Goal: Task Accomplishment & Management: Manage account settings

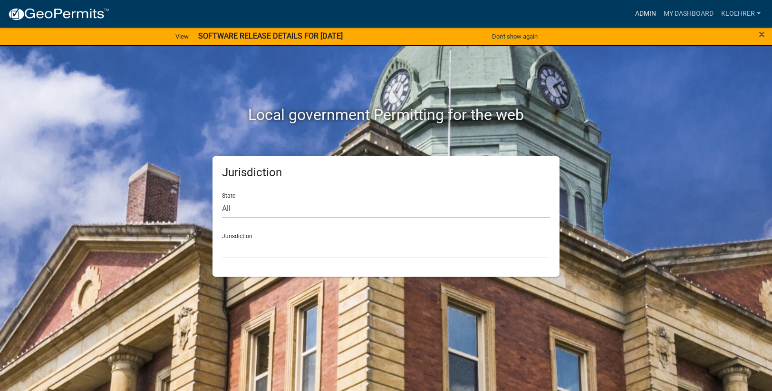
click at [650, 13] on link "Admin" at bounding box center [646, 14] width 29 height 18
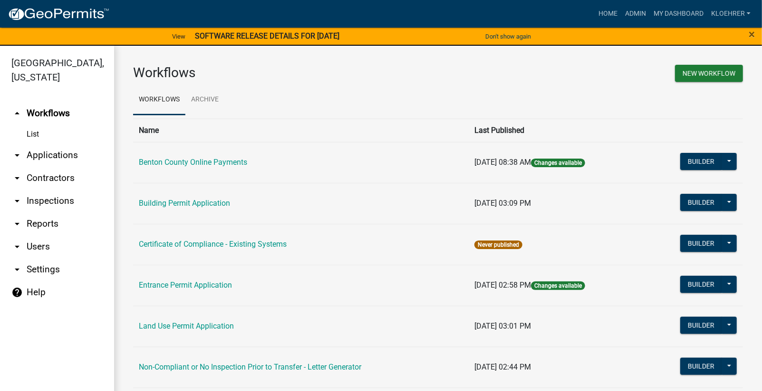
click at [54, 153] on link "arrow_drop_down Applications" at bounding box center [57, 155] width 114 height 23
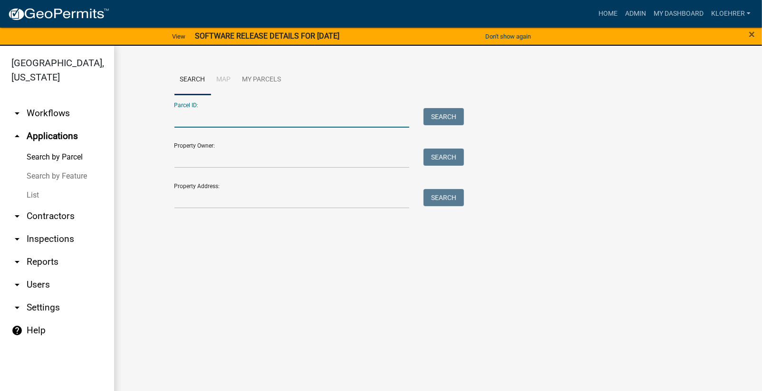
click at [212, 112] on input "Parcel ID:" at bounding box center [292, 118] width 235 height 20
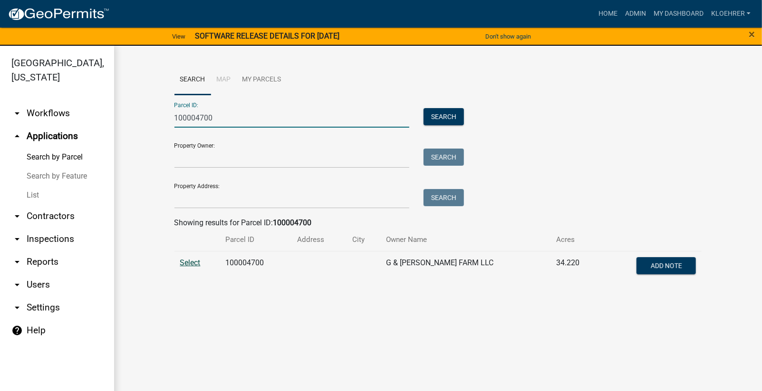
click at [182, 259] on span "Select" at bounding box center [190, 262] width 20 height 9
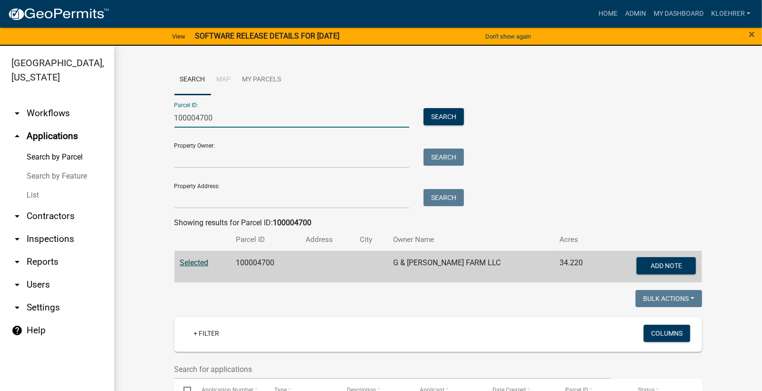
drag, startPoint x: 230, startPoint y: 116, endPoint x: 80, endPoint y: 121, distance: 149.9
click at [80, 121] on div "Benton County, Minnesota arrow_drop_down Workflows List arrow_drop_up Applicati…" at bounding box center [381, 224] width 762 height 356
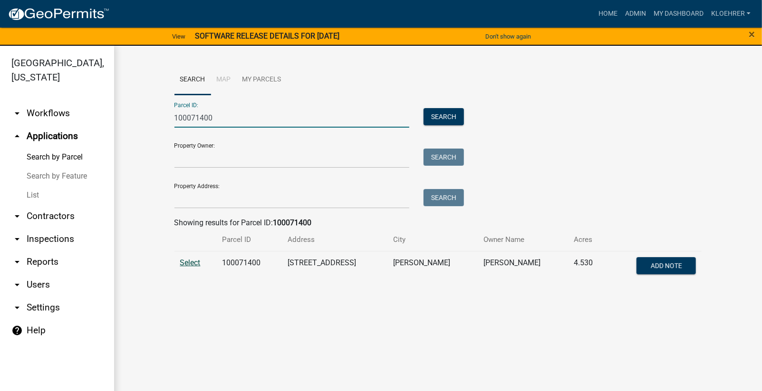
click at [192, 262] on span "Select" at bounding box center [190, 262] width 20 height 9
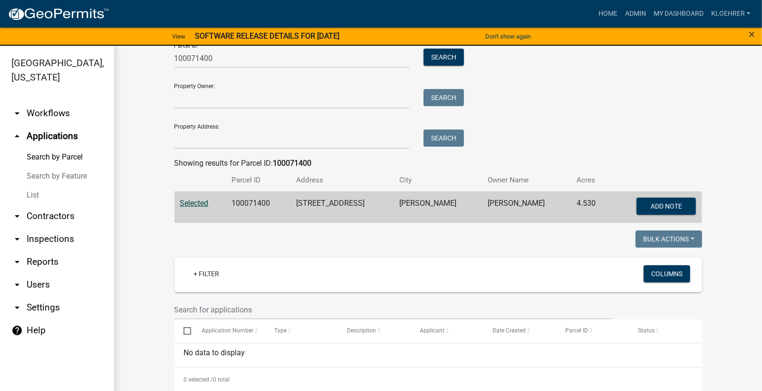
scroll to position [67, 0]
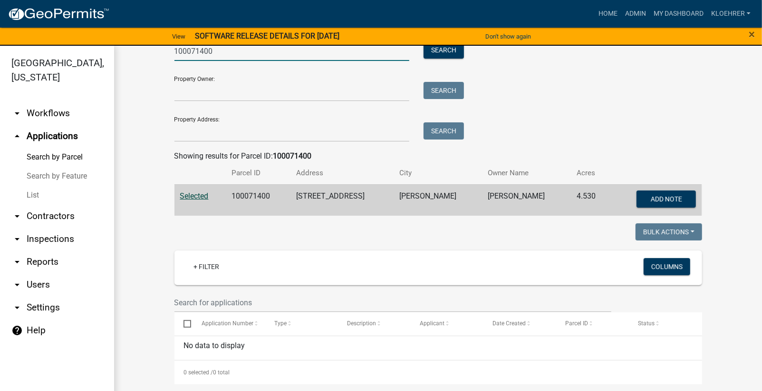
click at [204, 52] on input "100071400" at bounding box center [292, 51] width 235 height 20
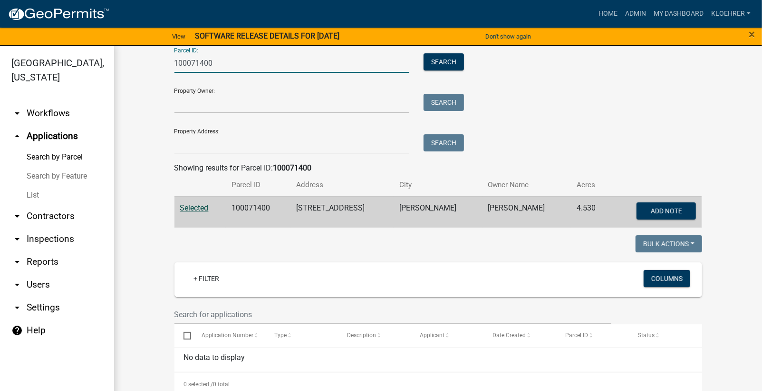
drag, startPoint x: 232, startPoint y: 53, endPoint x: 88, endPoint y: 44, distance: 143.9
click at [72, 51] on div "Benton County, Minnesota arrow_drop_down Workflows List arrow_drop_up Applicati…" at bounding box center [381, 224] width 762 height 356
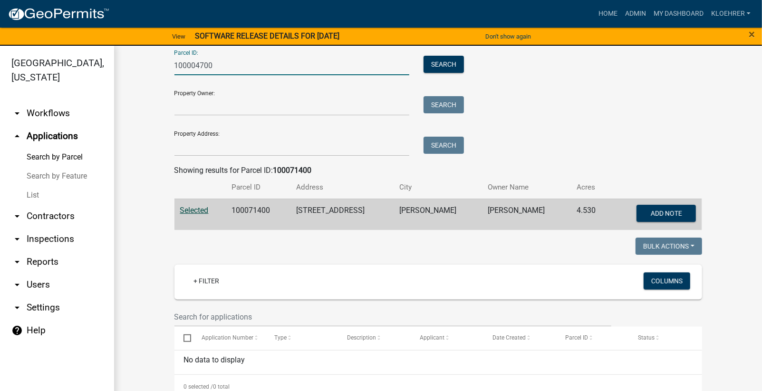
scroll to position [0, 0]
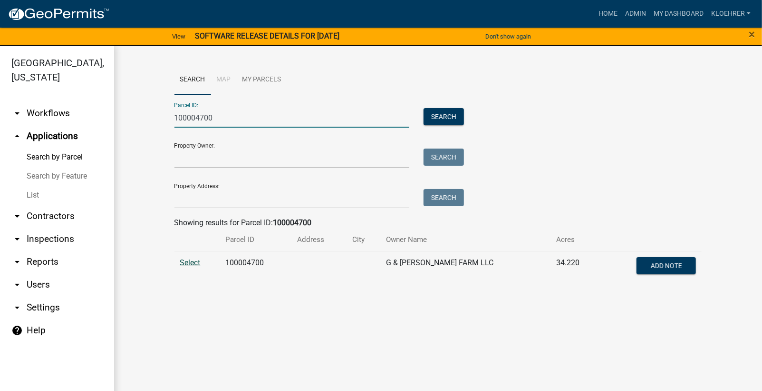
type input "100004700"
click at [193, 264] on span "Select" at bounding box center [190, 262] width 20 height 9
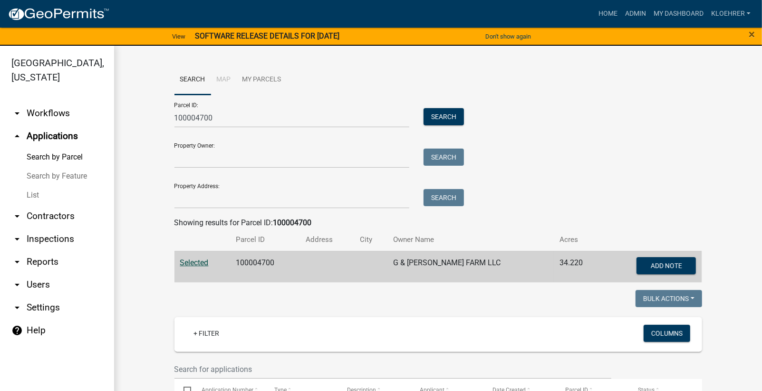
click at [192, 263] on span "Selected" at bounding box center [194, 262] width 29 height 9
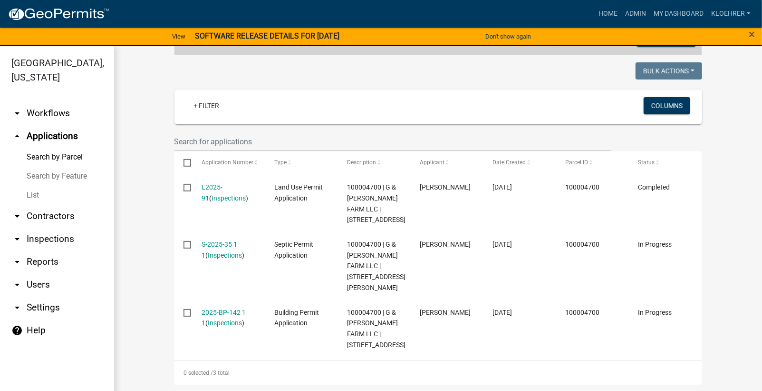
click at [49, 258] on link "arrow_drop_down Reports" at bounding box center [57, 261] width 114 height 23
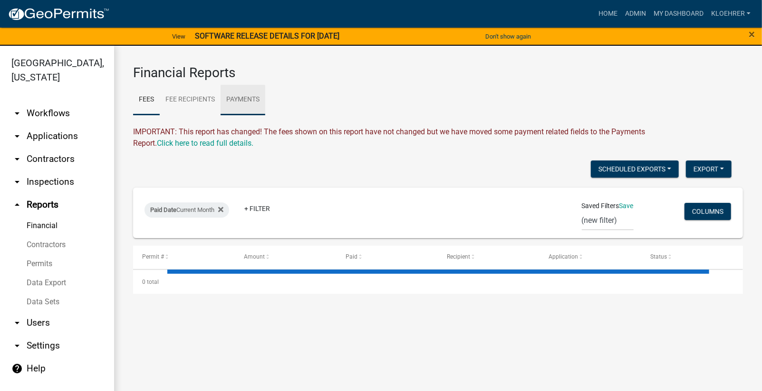
click at [252, 97] on link "Payments" at bounding box center [243, 100] width 45 height 30
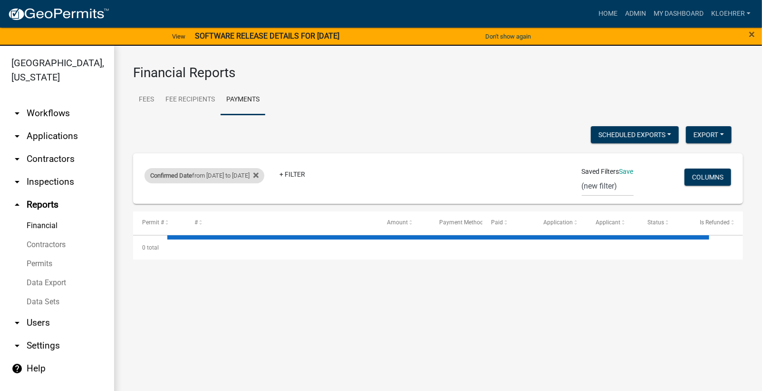
click at [221, 176] on div "Confirmed Date from 09/02/2025 to 10/06/2025" at bounding box center [205, 175] width 120 height 15
select select "custom"
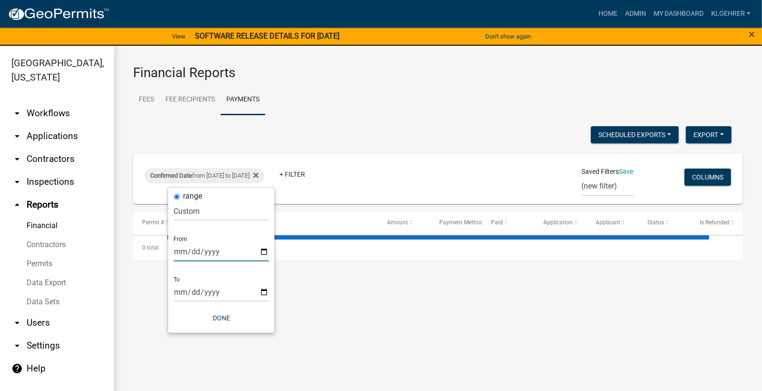
click at [189, 254] on input "2025-09-02" at bounding box center [221, 252] width 95 height 20
type input "2025-09-06"
click at [190, 293] on input "[DATE]" at bounding box center [221, 292] width 95 height 20
type input "[DATE]"
click at [227, 313] on button "Done" at bounding box center [221, 317] width 95 height 17
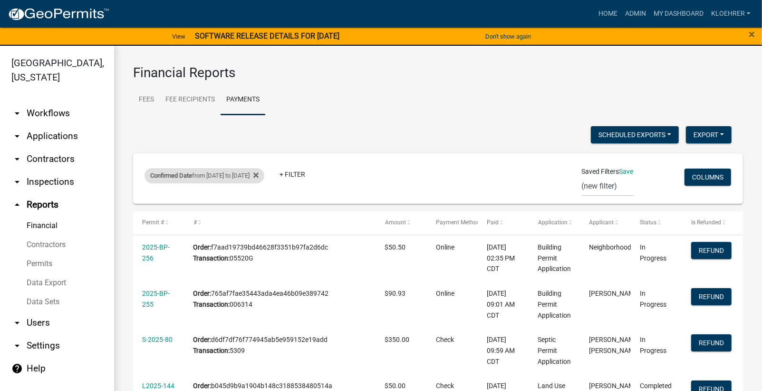
click at [225, 176] on div "Confirmed Date from 09/06/2025 to 10/08/2025" at bounding box center [205, 175] width 120 height 15
select select "custom"
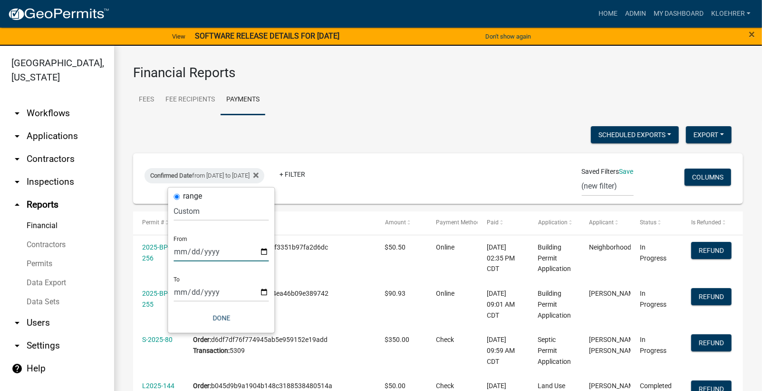
click at [177, 254] on input "2025-09-06" at bounding box center [221, 252] width 95 height 20
type input "[DATE]"
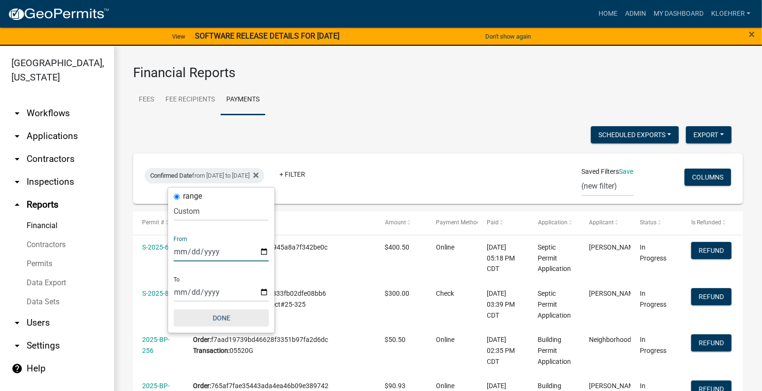
click at [230, 313] on button "Done" at bounding box center [221, 317] width 95 height 17
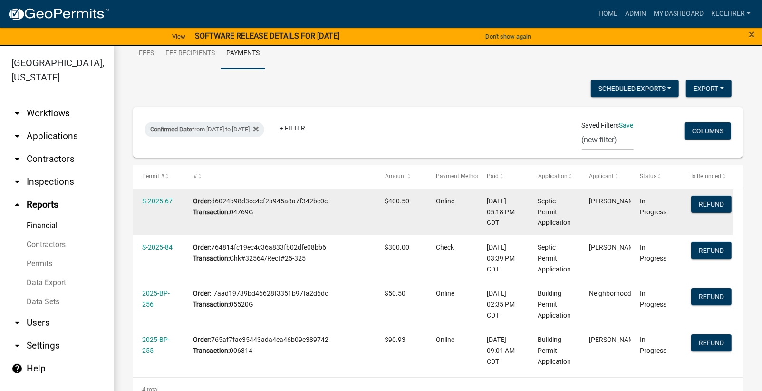
scroll to position [63, 0]
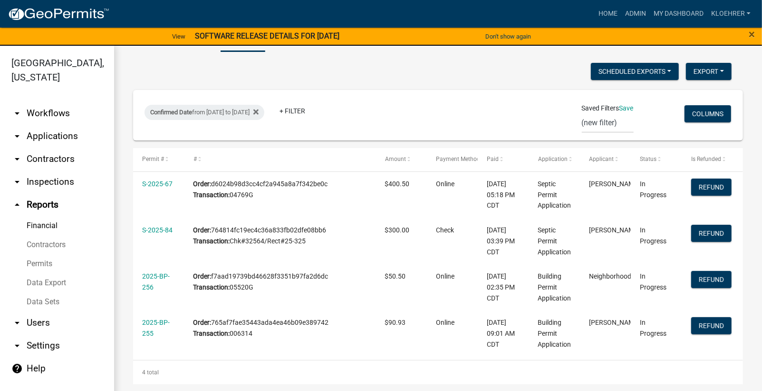
click at [46, 136] on link "arrow_drop_down Applications" at bounding box center [57, 136] width 114 height 23
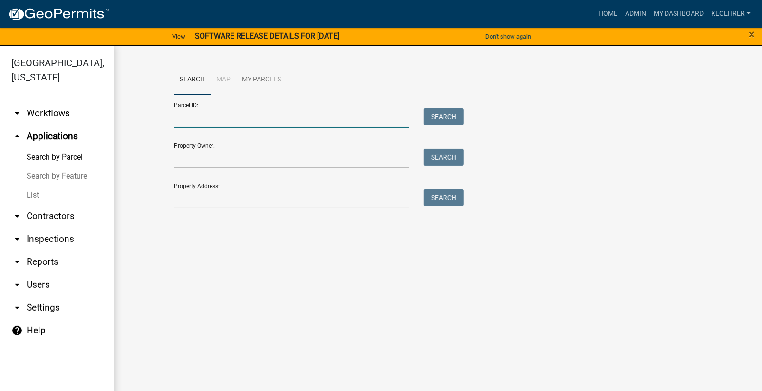
click at [213, 119] on input "Parcel ID:" at bounding box center [292, 118] width 235 height 20
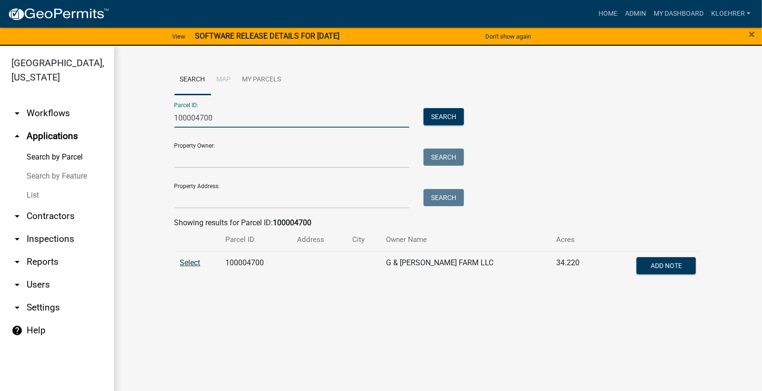
type input "100004700"
click at [193, 263] on span "Select" at bounding box center [190, 262] width 20 height 9
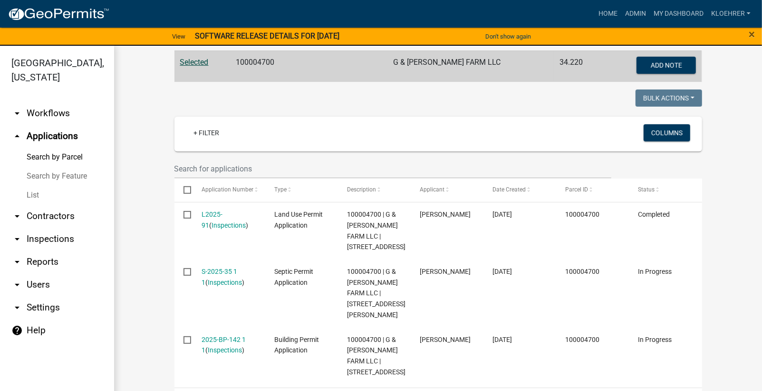
scroll to position [227, 0]
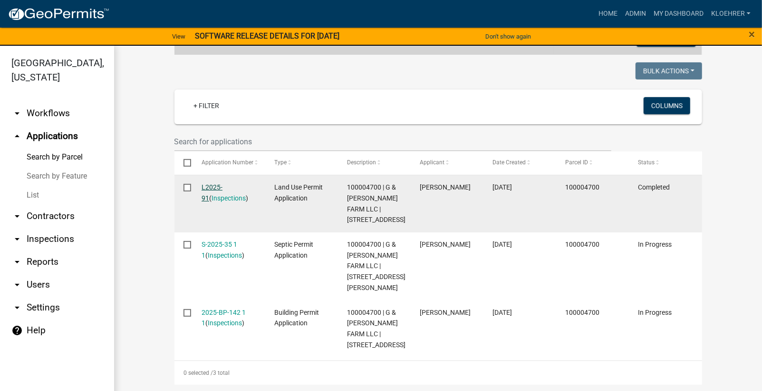
click at [218, 187] on link "L2025-91" at bounding box center [212, 192] width 21 height 19
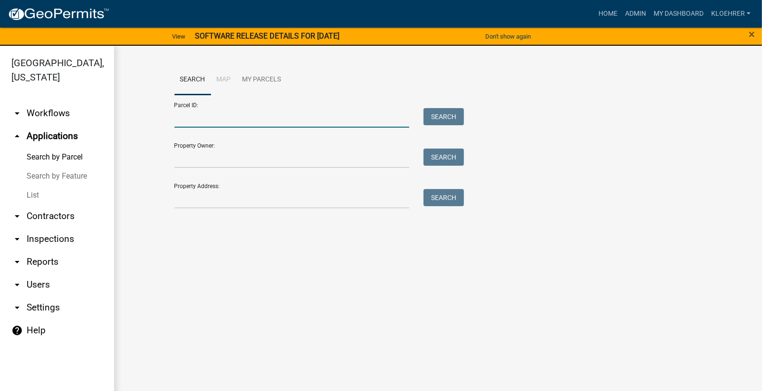
click at [216, 112] on input "Parcel ID:" at bounding box center [292, 118] width 235 height 20
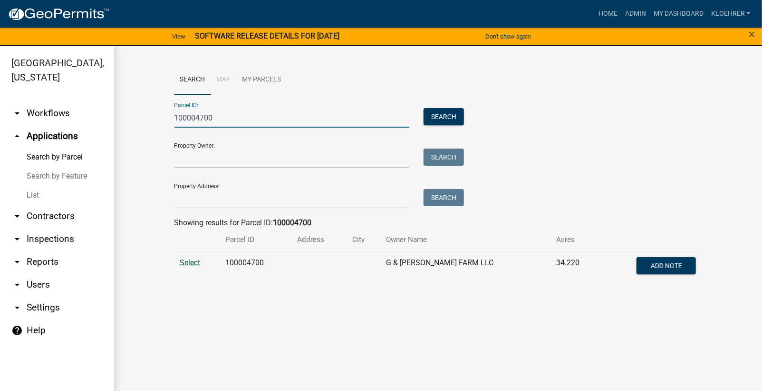
type input "100004700"
click at [191, 264] on span "Select" at bounding box center [190, 262] width 20 height 9
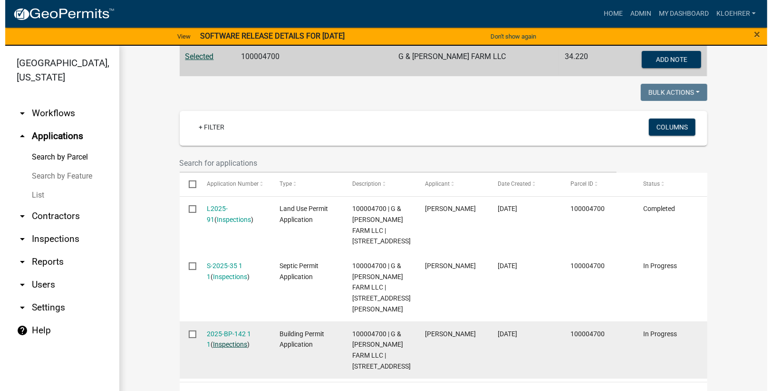
scroll to position [227, 0]
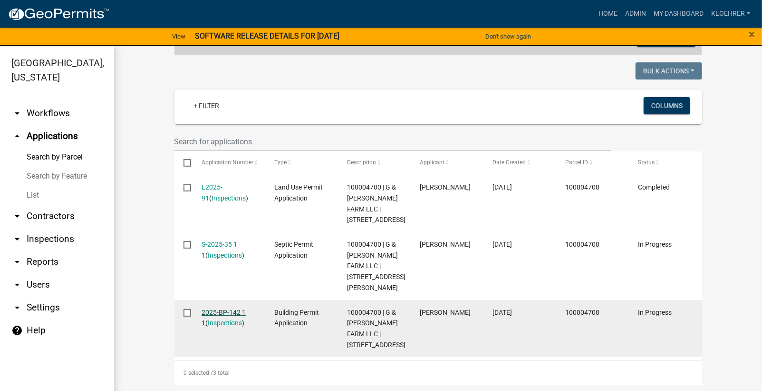
click at [226, 310] on link "2025-BP-142 1 1" at bounding box center [224, 317] width 44 height 19
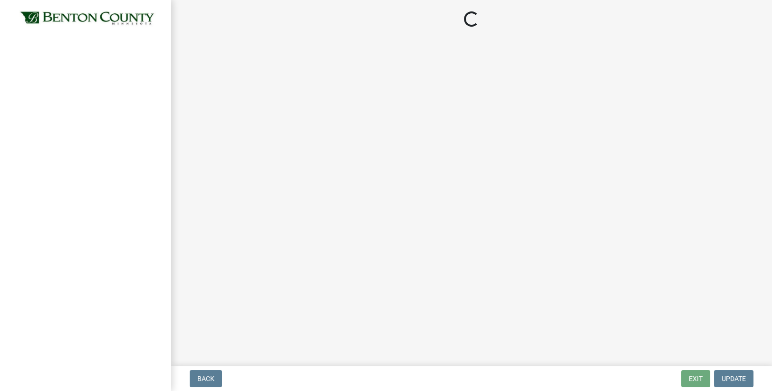
select select "17bfa135-5610-45df-8ce7-87530b7d86d4"
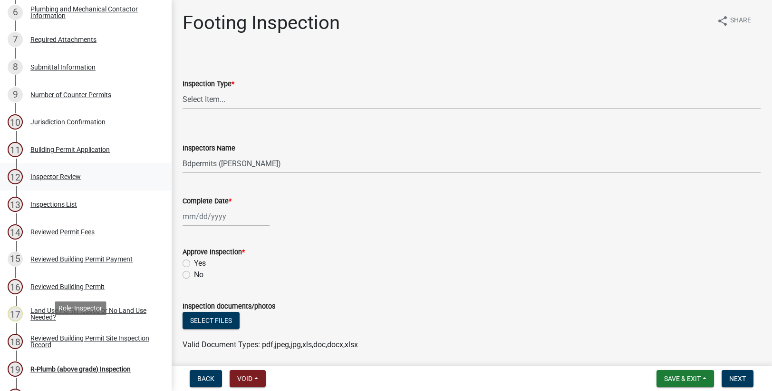
scroll to position [383, 0]
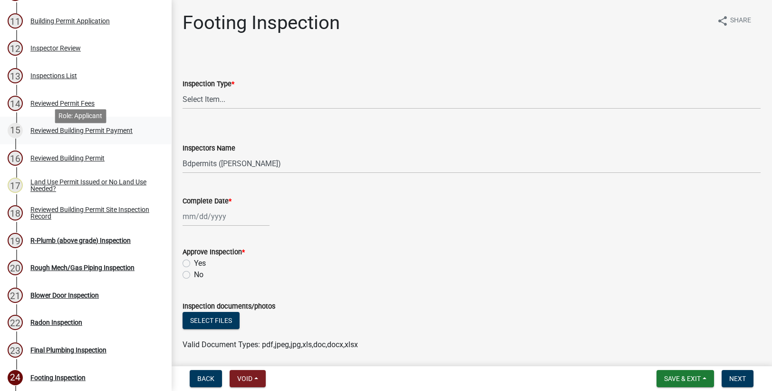
click at [113, 134] on div "Reviewed Building Permit Payment" at bounding box center [81, 130] width 102 height 7
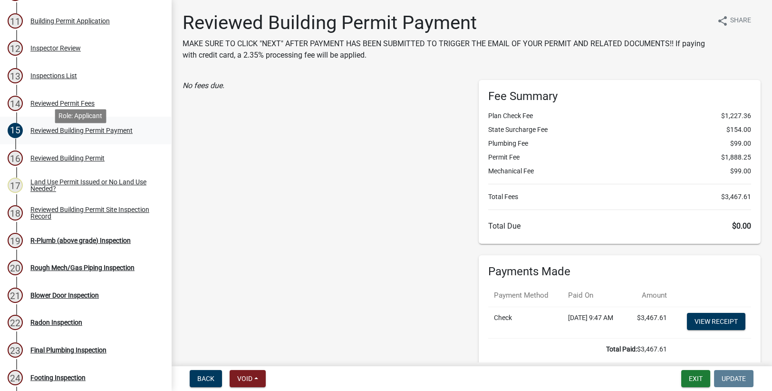
click at [112, 134] on div "Reviewed Building Permit Payment" at bounding box center [81, 130] width 102 height 7
click at [85, 161] on div "Reviewed Building Permit" at bounding box center [67, 158] width 74 height 7
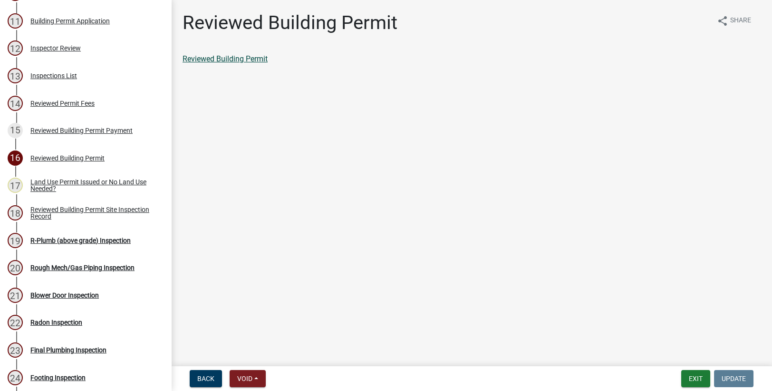
click at [217, 60] on link "Reviewed Building Permit" at bounding box center [225, 58] width 85 height 9
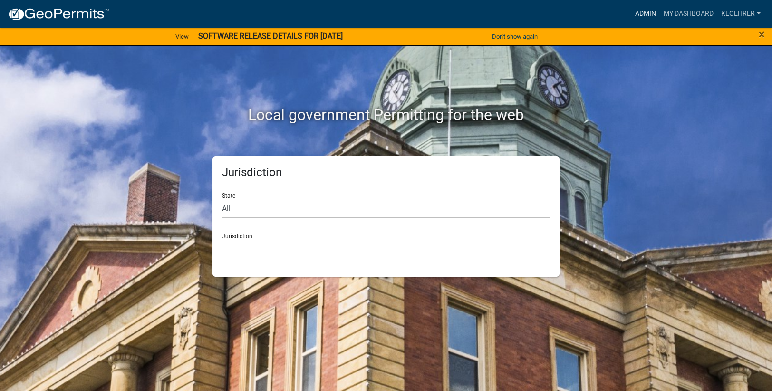
click at [647, 13] on link "Admin" at bounding box center [646, 14] width 29 height 18
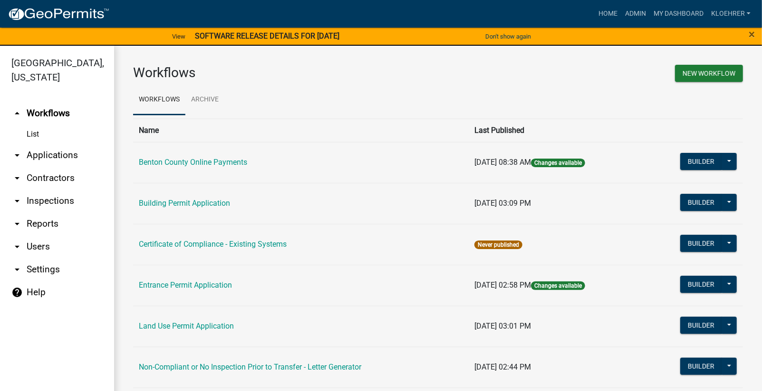
click at [58, 225] on link "arrow_drop_down Reports" at bounding box center [57, 223] width 114 height 23
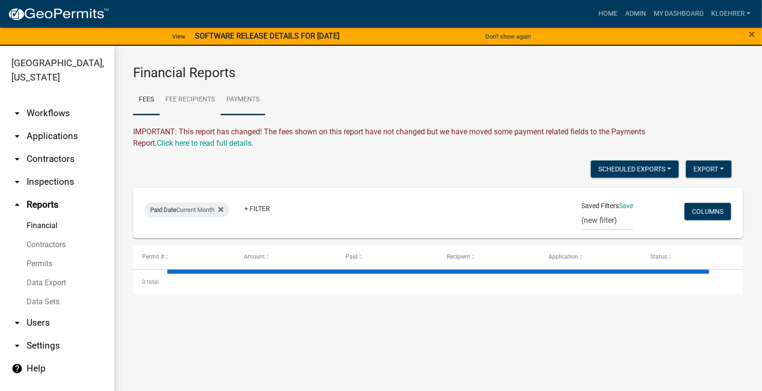
click at [244, 96] on link "Payments" at bounding box center [243, 100] width 45 height 30
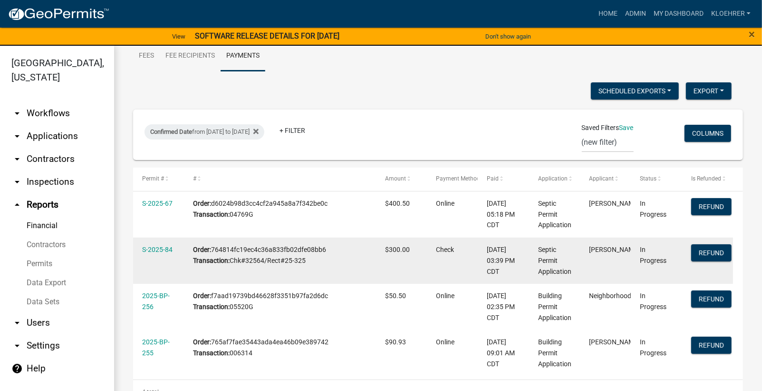
scroll to position [63, 0]
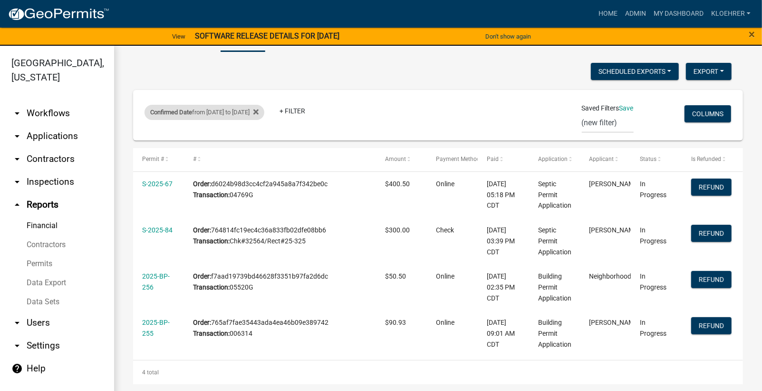
click at [248, 111] on div "Confirmed Date from [DATE] to [DATE]" at bounding box center [205, 112] width 120 height 15
select select "custom"
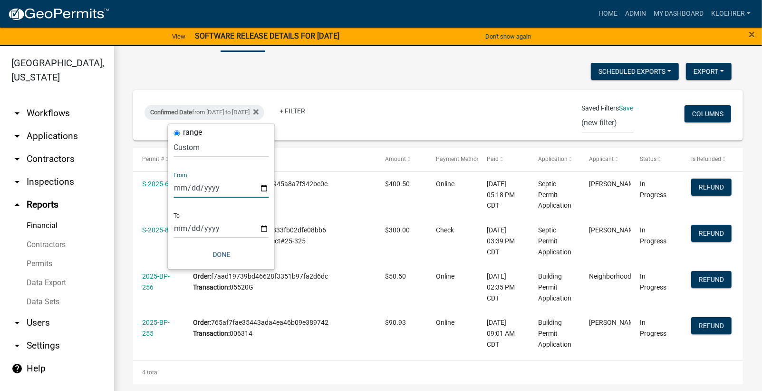
click at [190, 188] on input "[DATE]" at bounding box center [221, 188] width 95 height 20
type input "[DATE]"
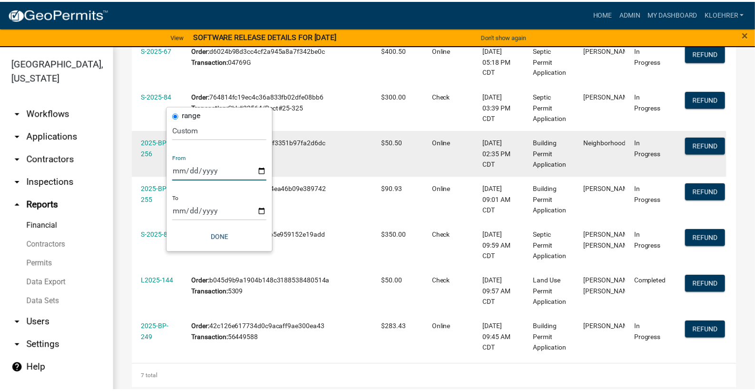
scroll to position [202, 0]
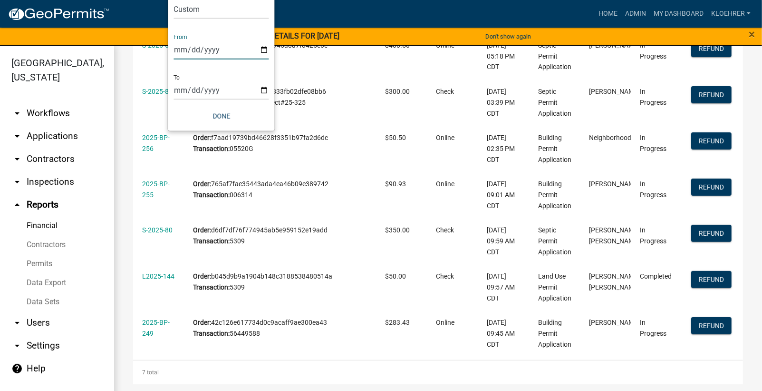
click at [732, 376] on div "7 total" at bounding box center [438, 372] width 610 height 24
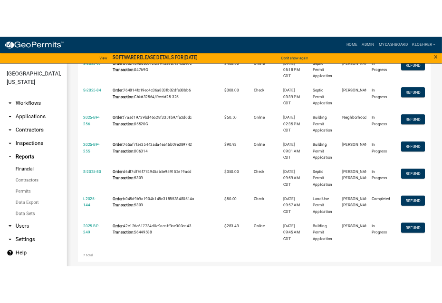
scroll to position [0, 0]
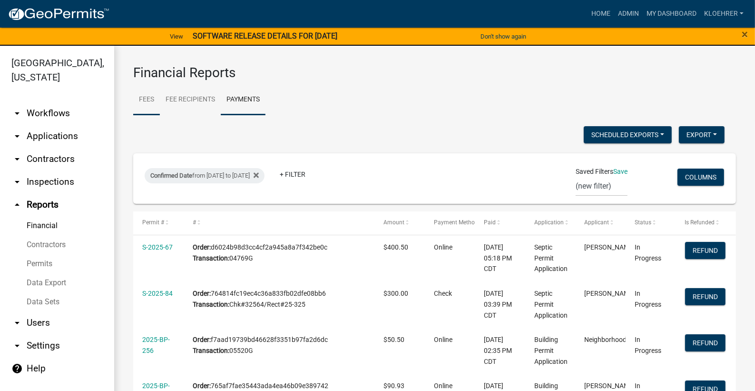
click at [150, 97] on link "Fees" at bounding box center [146, 100] width 27 height 30
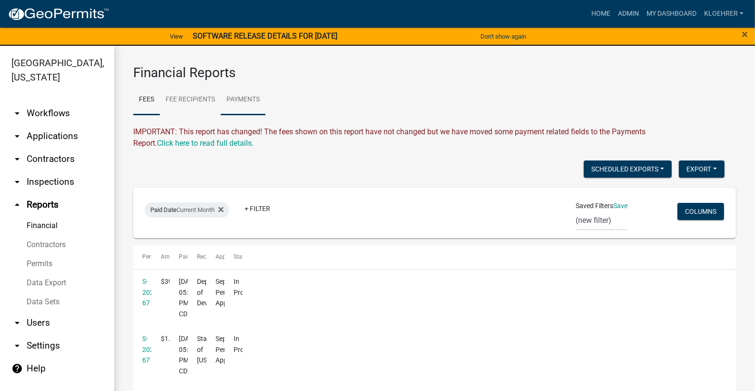
click at [252, 98] on link "Payments" at bounding box center [243, 100] width 45 height 30
